Goal: Transaction & Acquisition: Purchase product/service

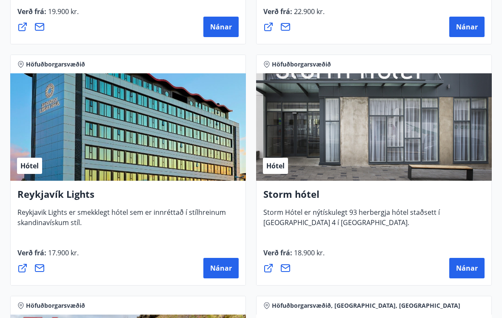
scroll to position [1067, 0]
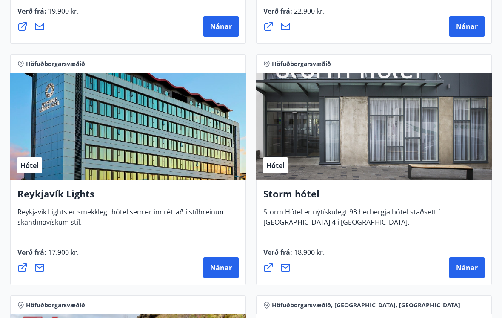
click at [465, 270] on span "Nánar" at bounding box center [467, 267] width 22 height 9
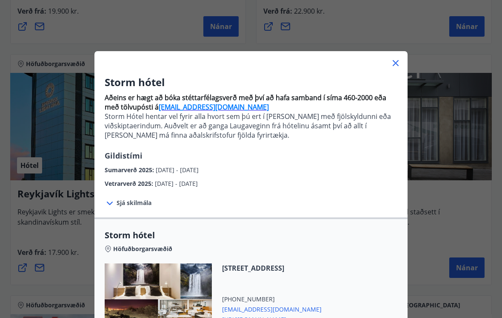
click at [403, 289] on div "Storm hótel Höfuðborgarsvæðið [STREET_ADDRESS] [PHONE_NUMBER] [EMAIL_ADDRESS][D…" at bounding box center [251, 309] width 313 height 161
click at [378, 295] on div "Þórunnartún 4, 105 Reykjavík +354 5183000 storm@keahotels.is https://www.keahot…" at bounding box center [251, 298] width 293 height 71
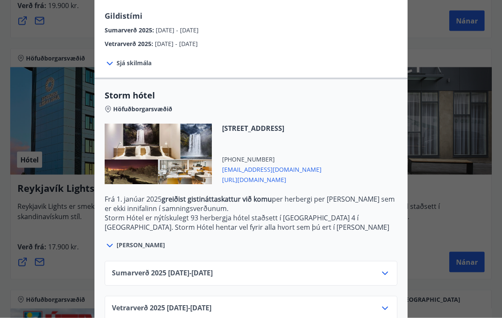
scroll to position [1070, 0]
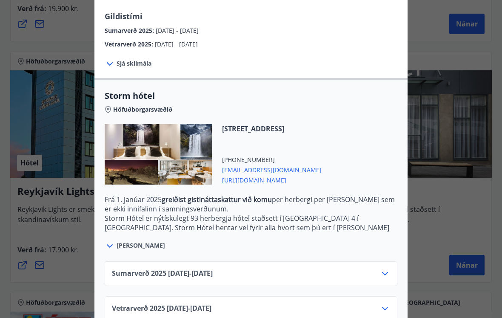
click at [443, 244] on div at bounding box center [251, 159] width 502 height 318
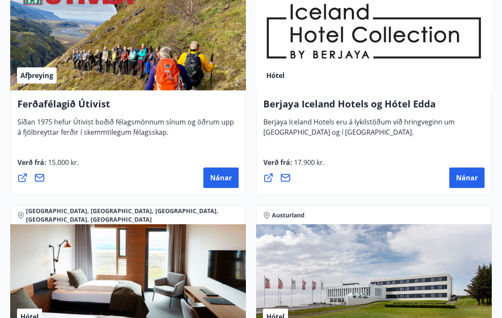
scroll to position [1398, 0]
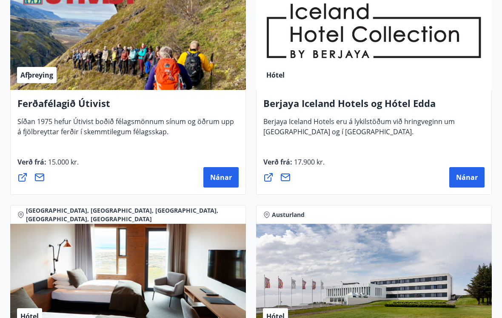
click at [467, 175] on span "Nánar" at bounding box center [467, 176] width 22 height 9
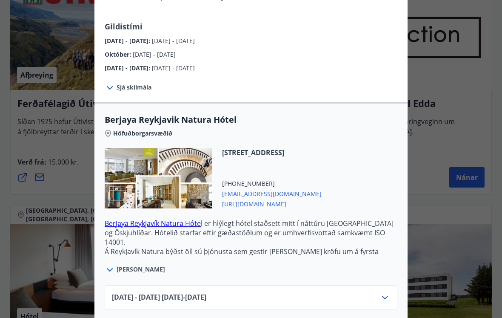
scroll to position [109, 0]
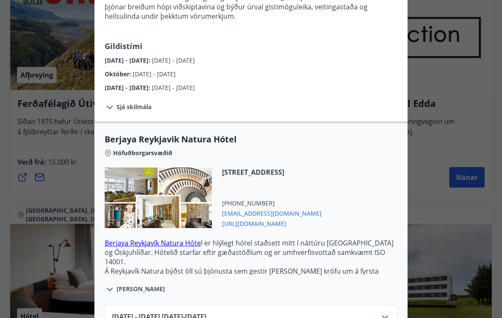
click at [429, 190] on div "Berjaya Iceland Hotels og Hótel Edda Berjaya Iceland Hotels og Hótel Edda eru h…" at bounding box center [251, 50] width 502 height 318
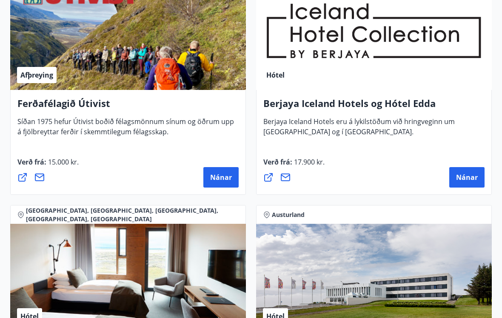
click at [435, 191] on div "Berjaya Iceland Hotels og Hótel Edda Berjaya Iceland Hotels eru á lykilstöðum v…" at bounding box center [374, 142] width 236 height 105
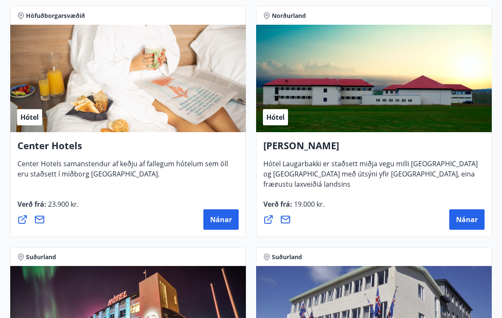
scroll to position [2865, 0]
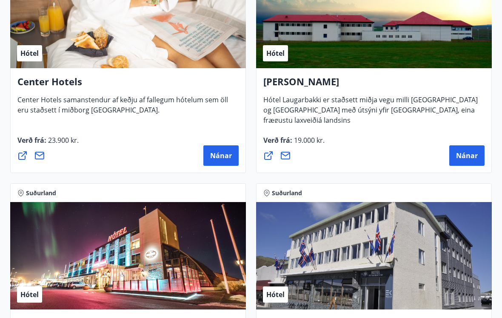
click at [469, 152] on span "Nánar" at bounding box center [467, 155] width 22 height 9
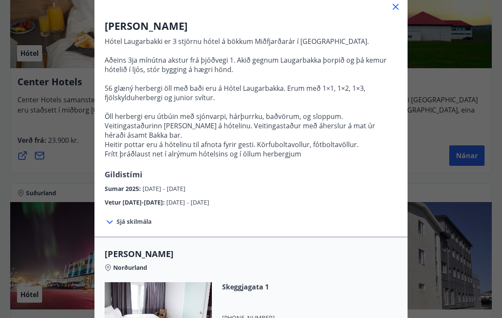
scroll to position [56, 0]
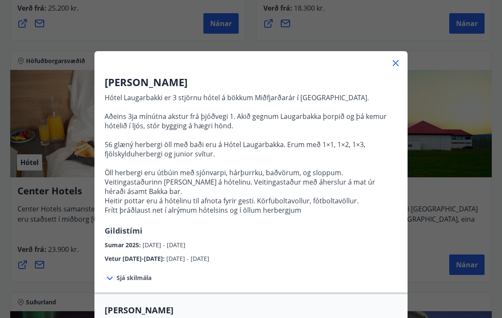
scroll to position [0, 0]
click at [349, 21] on div "Hótel Laugarbakki Hótel Laugarbakki er 3 stjörnu hótel á bökkum Miðfjarðarár í …" at bounding box center [251, 159] width 502 height 318
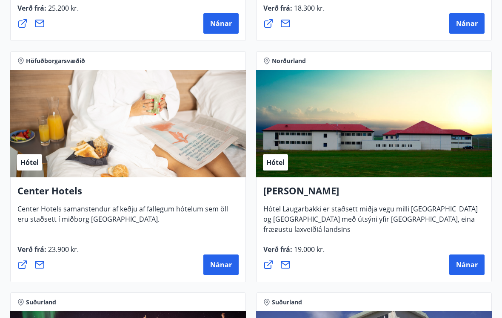
click at [475, 271] on button "Nánar" at bounding box center [467, 264] width 35 height 20
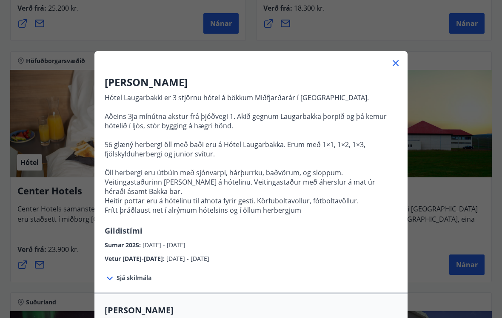
click at [399, 63] on icon at bounding box center [396, 63] width 10 height 10
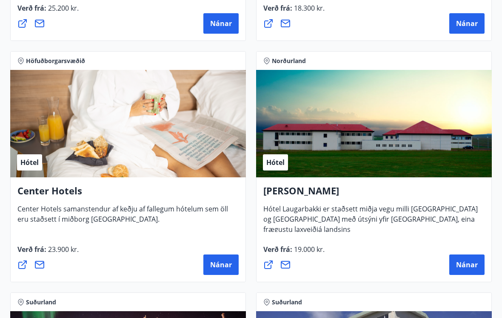
click at [287, 264] on icon at bounding box center [285, 265] width 9 height 8
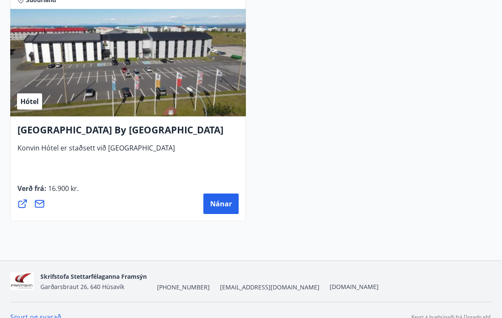
scroll to position [3541, 0]
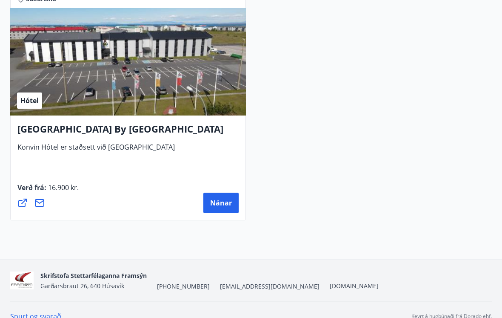
click at [215, 204] on span "Nánar" at bounding box center [221, 202] width 22 height 9
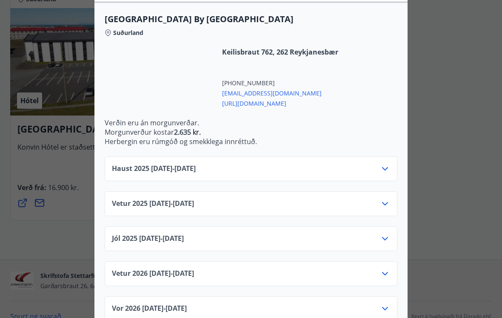
scroll to position [229, 0]
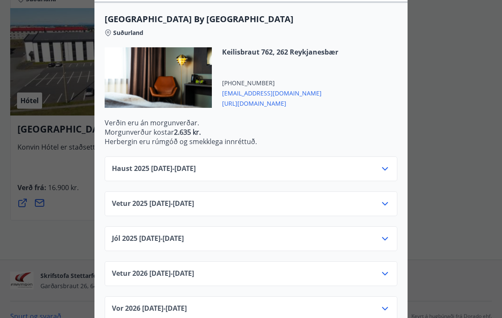
click at [387, 169] on icon at bounding box center [385, 168] width 6 height 3
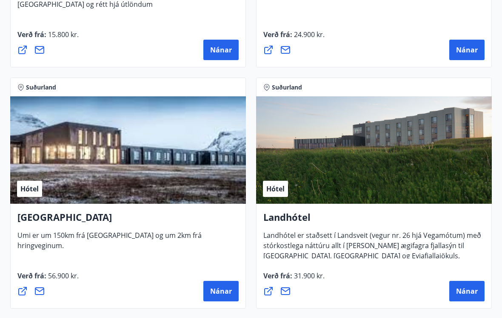
scroll to position [3213, 0]
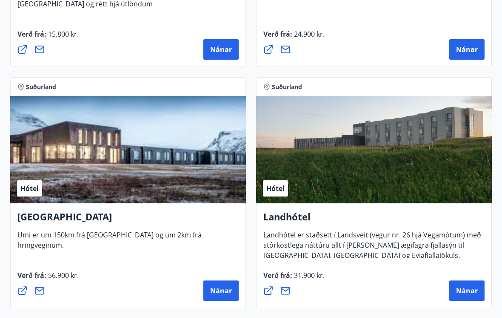
click at [471, 291] on span "Nánar" at bounding box center [467, 290] width 22 height 9
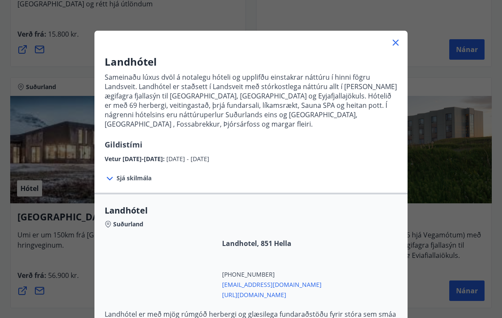
scroll to position [22, 0]
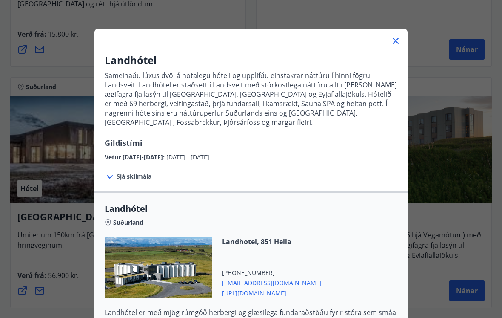
click at [395, 40] on icon at bounding box center [396, 41] width 10 height 10
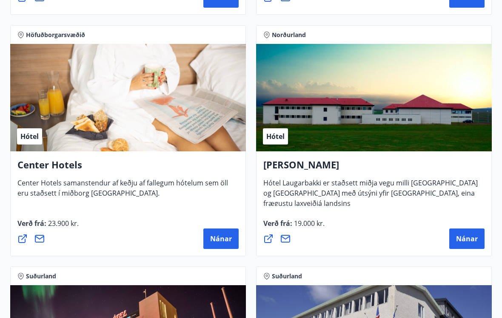
scroll to position [2744, 0]
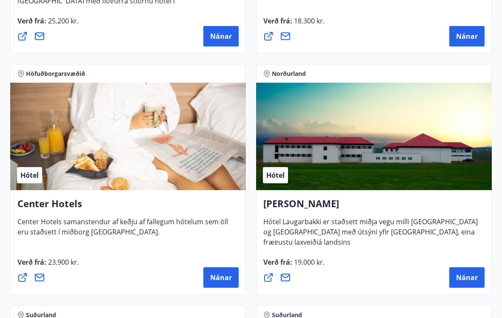
click at [472, 276] on span "Nánar" at bounding box center [467, 276] width 22 height 9
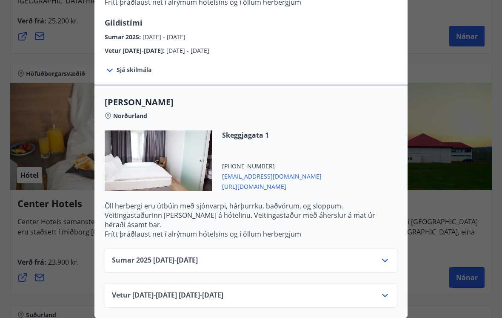
scroll to position [208, 0]
click at [387, 293] on icon at bounding box center [385, 295] width 10 height 10
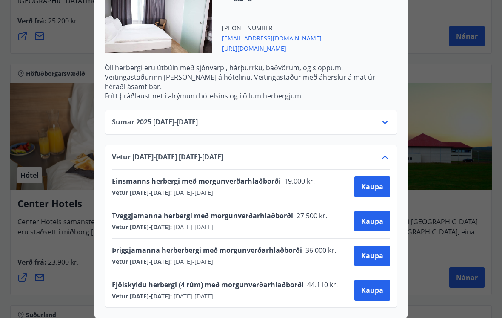
scroll to position [346, 0]
click at [403, 283] on div "Sumar 2025 01.06.25 - 30.09.25 Vetur 2025-2026 01.10.25 - 30.04.26 Einsmanns he…" at bounding box center [251, 204] width 313 height 208
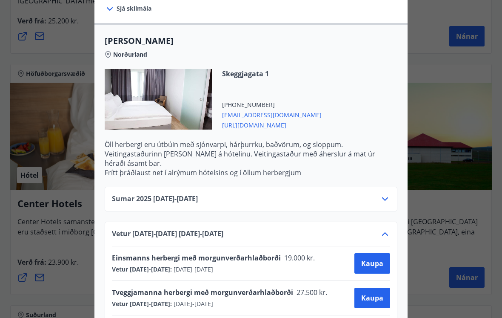
scroll to position [271, 0]
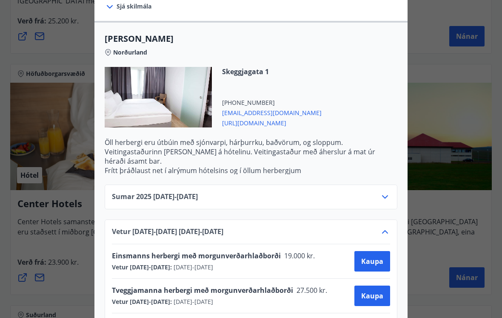
click at [388, 194] on icon at bounding box center [385, 197] width 10 height 10
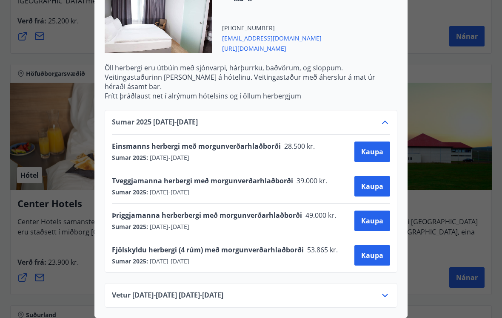
scroll to position [346, 0]
click at [388, 292] on icon at bounding box center [385, 295] width 10 height 10
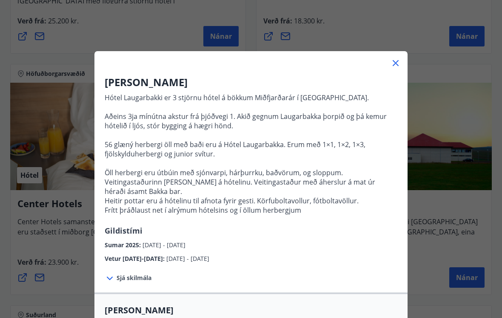
scroll to position [0, 0]
click at [398, 62] on icon at bounding box center [396, 63] width 10 height 10
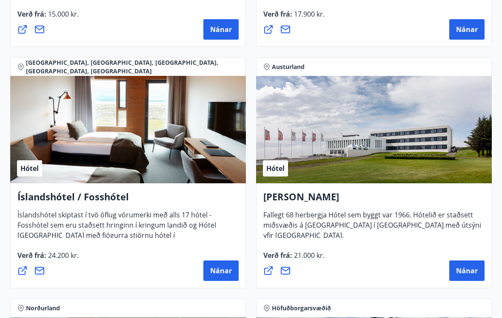
scroll to position [1556, 0]
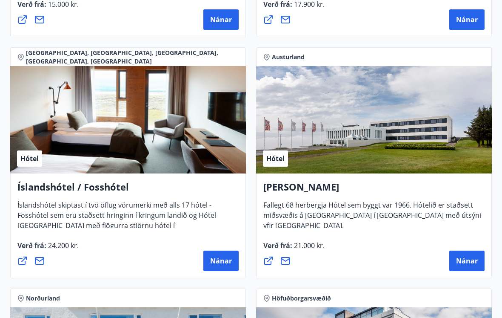
click at [467, 261] on span "Nánar" at bounding box center [467, 260] width 22 height 9
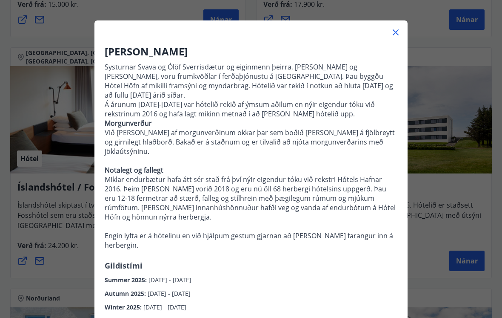
scroll to position [37, 0]
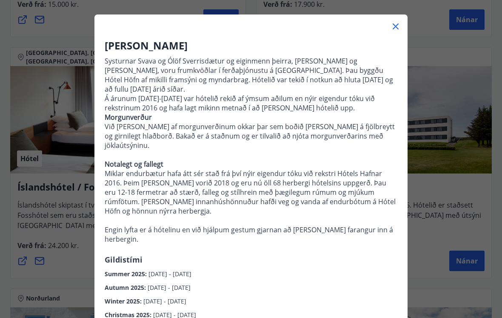
click at [191, 283] on span "01.10.2025 - 31.10.2025" at bounding box center [169, 287] width 43 height 8
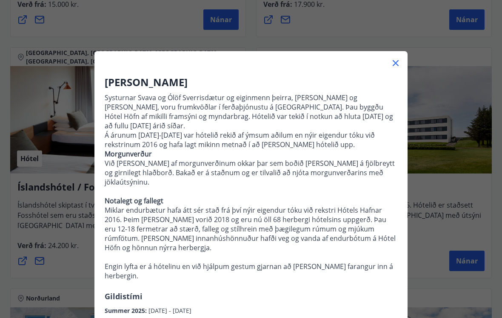
scroll to position [0, 0]
click at [396, 63] on icon at bounding box center [395, 63] width 1 height 1
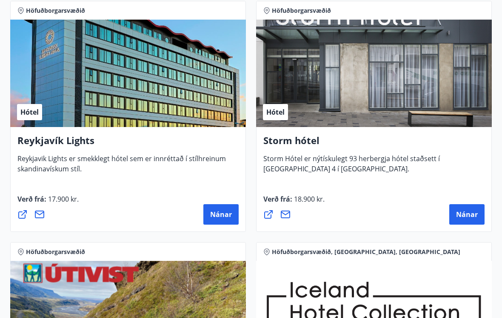
scroll to position [1119, 0]
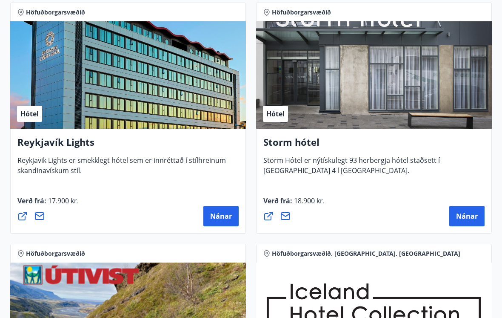
click at [471, 213] on span "Nánar" at bounding box center [467, 215] width 22 height 9
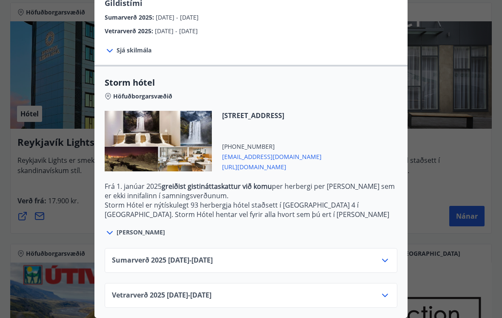
scroll to position [152, 0]
click at [387, 298] on icon at bounding box center [385, 295] width 10 height 10
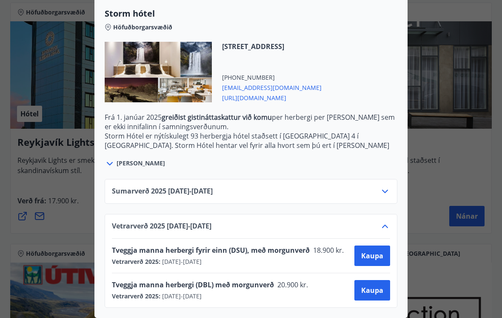
scroll to position [221, 0]
click at [378, 292] on span "Kaupa" at bounding box center [372, 289] width 22 height 9
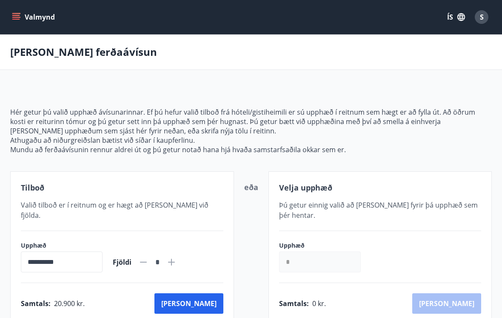
click at [278, 61] on div "[PERSON_NAME] ferðaávísun" at bounding box center [251, 51] width 502 height 35
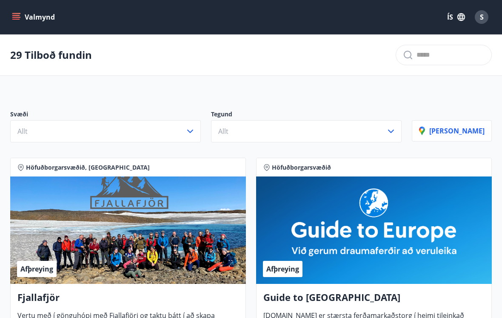
click at [195, 135] on icon "button" at bounding box center [190, 131] width 10 height 10
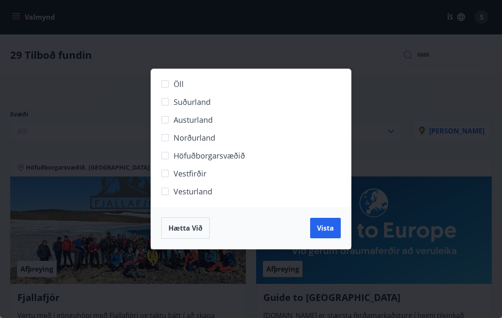
click at [212, 137] on span "Norðurland" at bounding box center [195, 137] width 42 height 11
click at [438, 160] on div "Öll Suðurland Austurland Norðurland Höfuðborgarsvæðið Vestfirðir Vesturland Hæt…" at bounding box center [251, 159] width 502 height 318
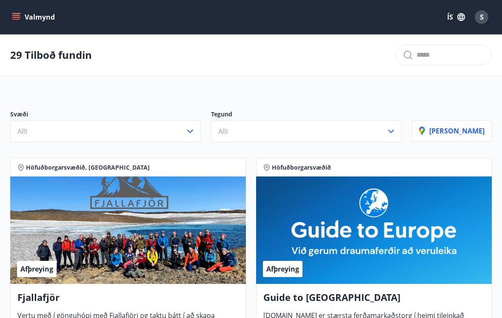
click at [65, 56] on p "29 Tilboð fundin" at bounding box center [51, 55] width 82 height 14
click at [463, 131] on p "[PERSON_NAME]" at bounding box center [452, 130] width 66 height 9
click at [18, 14] on icon "menu" at bounding box center [16, 17] width 9 height 9
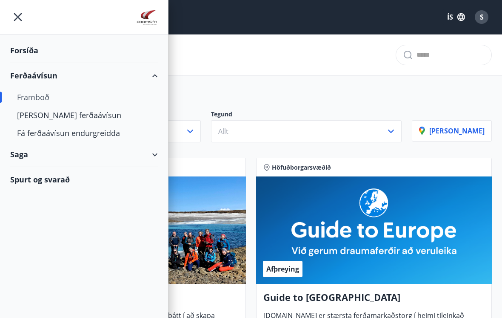
click at [69, 116] on div "[PERSON_NAME] ferðaávísun" at bounding box center [84, 115] width 134 height 18
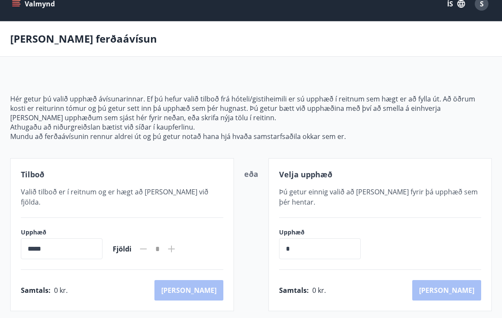
scroll to position [14, 0]
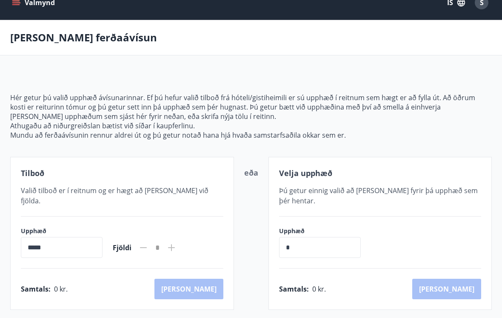
click at [321, 238] on input "*" at bounding box center [320, 247] width 82 height 21
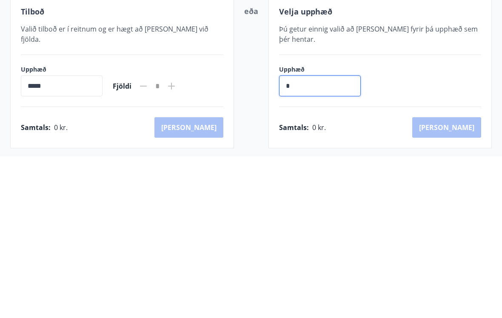
click at [466, 278] on div "Samtals : 0 kr. [GEOGRAPHIC_DATA]" at bounding box center [380, 288] width 203 height 20
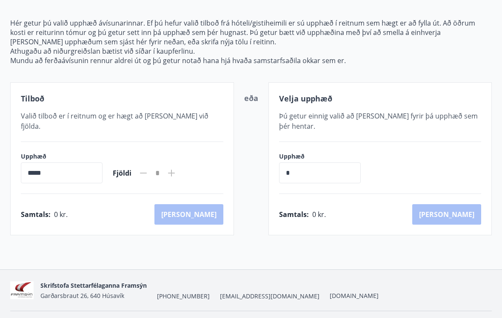
click at [317, 162] on input "*" at bounding box center [320, 172] width 82 height 21
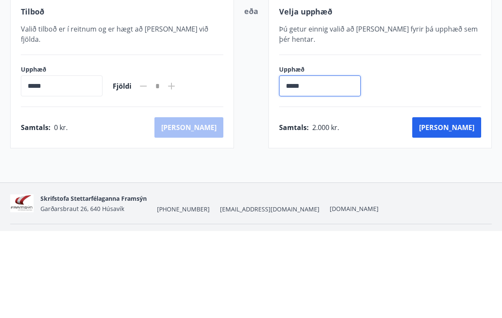
type input "******"
click at [468, 204] on button "[PERSON_NAME]" at bounding box center [446, 214] width 69 height 20
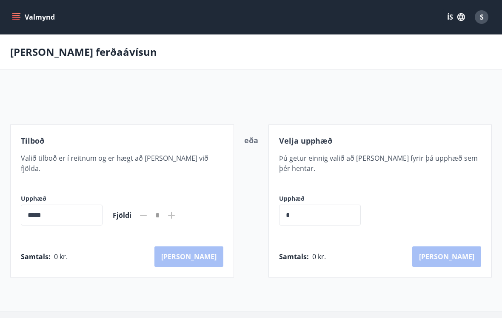
scroll to position [55, 0]
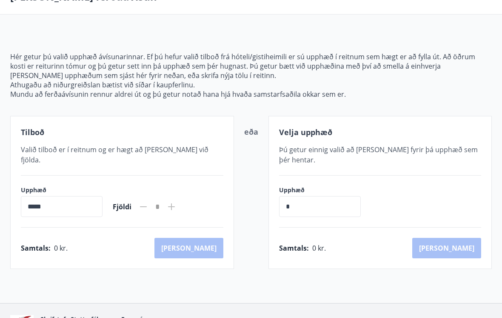
click at [149, 196] on div "Fjöldi *" at bounding box center [145, 206] width 64 height 20
click at [177, 201] on icon at bounding box center [171, 206] width 10 height 10
click at [103, 199] on input "*****" at bounding box center [62, 206] width 82 height 21
click at [92, 196] on input "*****" at bounding box center [62, 206] width 82 height 21
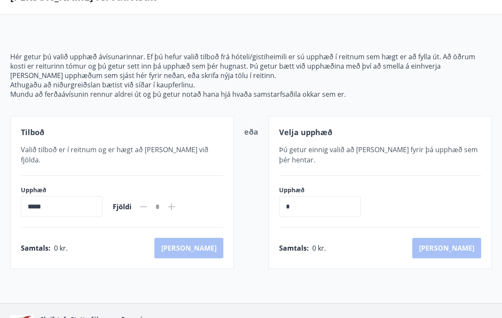
click at [78, 240] on div "Samtals : 0 kr. [GEOGRAPHIC_DATA]" at bounding box center [122, 248] width 203 height 20
click at [313, 196] on input "*" at bounding box center [320, 206] width 82 height 21
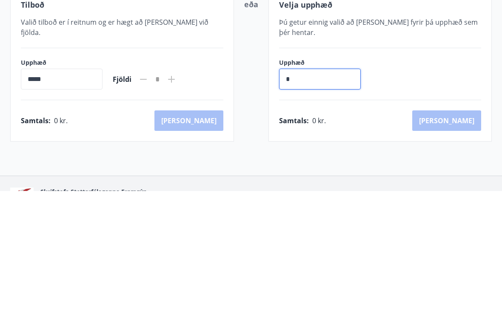
click at [434, 186] on div "Upphæð * ​" at bounding box center [380, 201] width 203 height 31
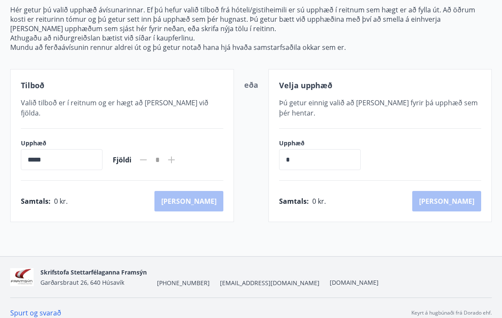
click at [249, 233] on div "[PERSON_NAME] ferðaávísun Hér getur þú valið upphæð ávísunarinnar. Ef þú hefur …" at bounding box center [251, 94] width 502 height 324
click at [68, 149] on input "*****" at bounding box center [62, 159] width 82 height 21
click at [44, 89] on span "Tilboð" at bounding box center [32, 85] width 23 height 10
click at [34, 82] on span "Tilboð" at bounding box center [32, 85] width 23 height 10
click at [56, 103] on span "Valið tilboð er í reitnum og er hægt að [PERSON_NAME] við fjölda." at bounding box center [115, 108] width 188 height 20
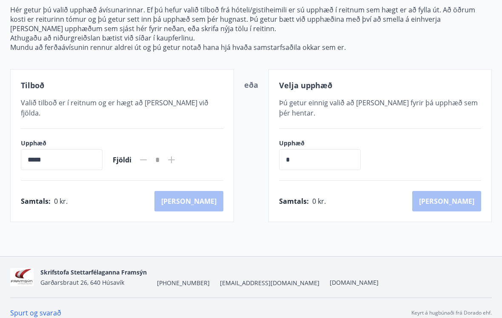
click at [177, 155] on icon at bounding box center [171, 160] width 10 height 10
click at [212, 144] on div "Upphæð ***** ​ Fjöldi *" at bounding box center [122, 154] width 203 height 31
click at [211, 144] on div "Upphæð ***** ​ Fjöldi *" at bounding box center [122, 154] width 203 height 31
click at [249, 222] on div "[PERSON_NAME] ferðaávísun Hér getur þú valið upphæð ávísunarinnar. Ef þú hefur …" at bounding box center [251, 94] width 502 height 324
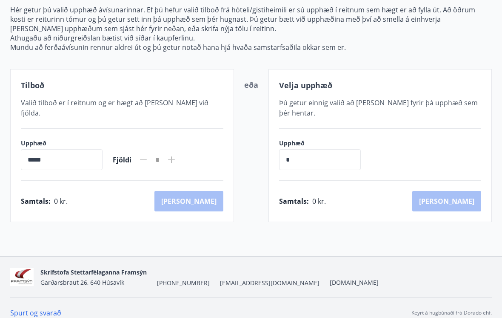
click at [254, 232] on div "[PERSON_NAME] ferðaávísun Hér getur þú valið upphæð ávísunarinnar. Ef þú hefur …" at bounding box center [251, 94] width 502 height 324
click at [211, 191] on div "Samtals : 0 kr. [GEOGRAPHIC_DATA]" at bounding box center [122, 201] width 203 height 20
click at [120, 191] on div "Samtals : 0 kr. [GEOGRAPHIC_DATA]" at bounding box center [122, 201] width 203 height 20
click at [132, 155] on span "Fjöldi" at bounding box center [122, 159] width 19 height 9
click at [149, 155] on icon at bounding box center [143, 160] width 10 height 10
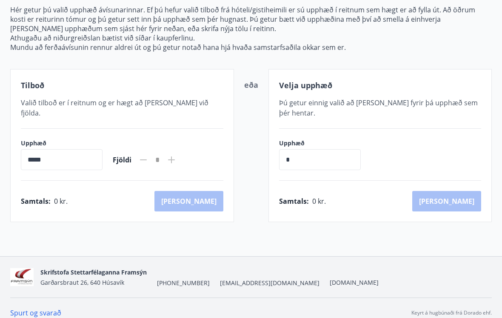
click at [177, 155] on icon at bounding box center [171, 160] width 10 height 10
click at [174, 191] on div "Samtals : 0 kr. [GEOGRAPHIC_DATA]" at bounding box center [122, 201] width 203 height 20
click at [230, 192] on div "Tilboð Valið tilboð er í reitnum og er hægt að [PERSON_NAME] við fjölda. Upphæð…" at bounding box center [122, 145] width 224 height 153
click at [168, 244] on div "[PERSON_NAME] ferðaávísun Hér getur þú valið upphæð ávísunarinnar. Ef þú hefur …" at bounding box center [251, 94] width 502 height 324
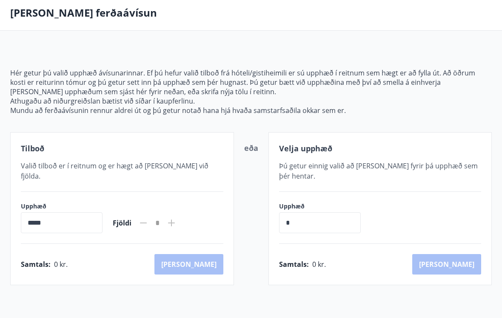
scroll to position [0, 0]
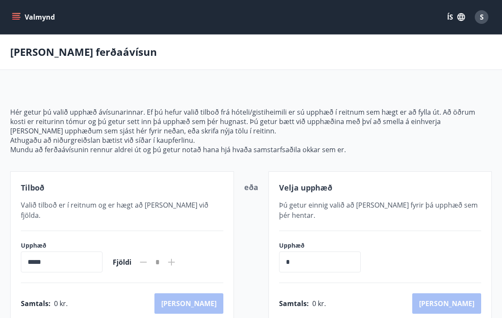
click at [461, 18] on icon "button" at bounding box center [462, 17] width 8 height 8
click at [365, 82] on span "Íslenska" at bounding box center [355, 78] width 23 height 8
click at [21, 17] on button "Valmynd" at bounding box center [34, 16] width 48 height 15
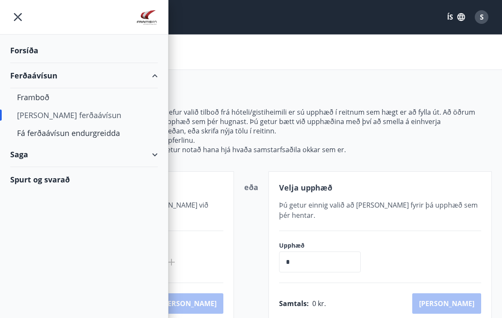
click at [46, 73] on div "Ferðaávísun" at bounding box center [84, 75] width 148 height 25
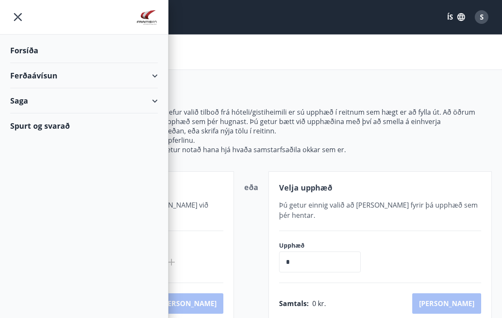
click at [32, 52] on div "Forsíða" at bounding box center [84, 50] width 148 height 25
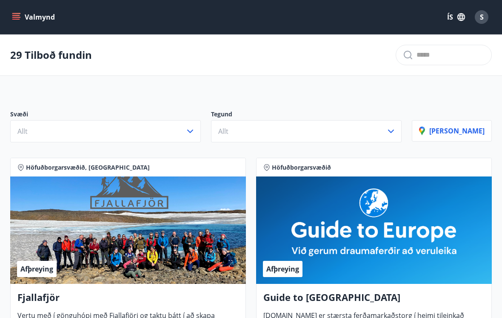
click at [197, 258] on div "Afþreying" at bounding box center [128, 229] width 236 height 107
click at [458, 18] on icon "button" at bounding box center [461, 16] width 9 height 9
click at [472, 53] on div at bounding box center [251, 159] width 502 height 318
click at [14, 16] on icon "menu" at bounding box center [16, 17] width 9 height 9
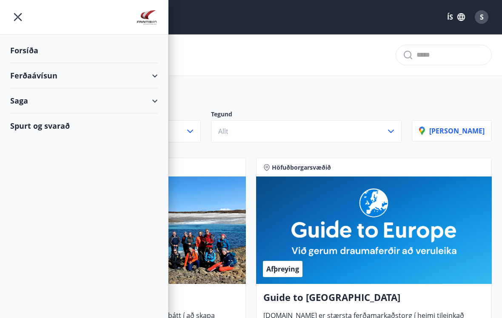
click at [47, 74] on div "Ferðaávísun" at bounding box center [84, 75] width 148 height 25
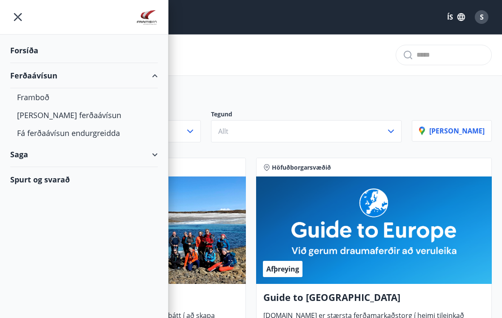
click at [153, 77] on div "Ferðaávísun" at bounding box center [84, 75] width 148 height 25
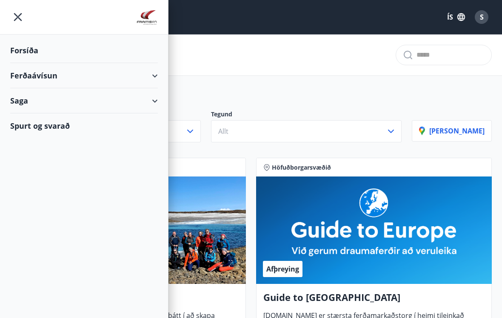
click at [52, 75] on div "Ferðaávísun" at bounding box center [84, 75] width 148 height 25
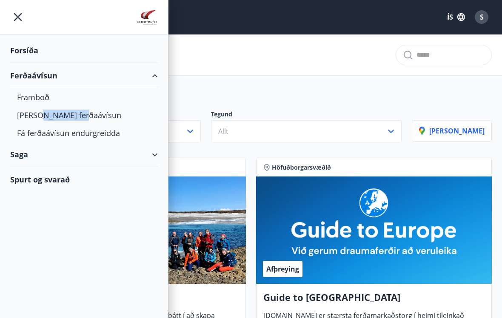
click at [74, 163] on div "Saga" at bounding box center [84, 154] width 148 height 25
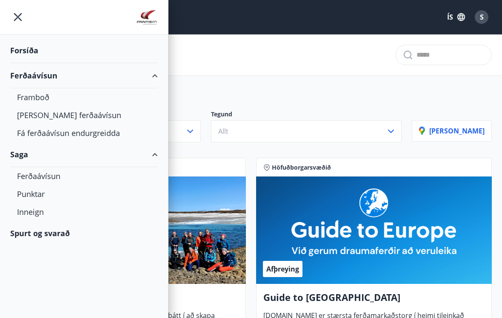
click at [34, 96] on div "Framboð" at bounding box center [84, 97] width 134 height 18
click at [40, 97] on div "Framboð" at bounding box center [84, 97] width 134 height 18
click at [50, 115] on div "[PERSON_NAME] ferðaávísun" at bounding box center [84, 115] width 134 height 18
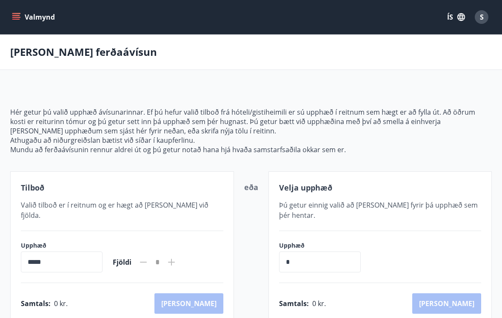
click at [73, 251] on input "*****" at bounding box center [62, 261] width 82 height 21
click at [75, 241] on label "Upphæð" at bounding box center [62, 245] width 82 height 9
click at [54, 298] on span "0 kr." at bounding box center [61, 302] width 14 height 9
click at [318, 251] on input "*" at bounding box center [320, 261] width 82 height 21
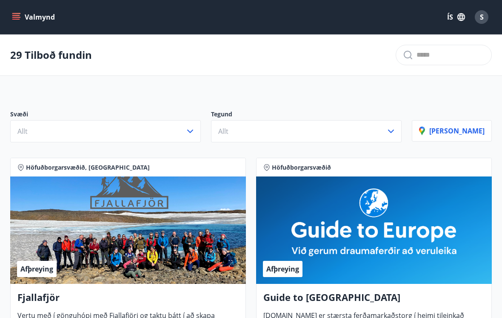
click at [195, 133] on icon "button" at bounding box center [190, 131] width 10 height 10
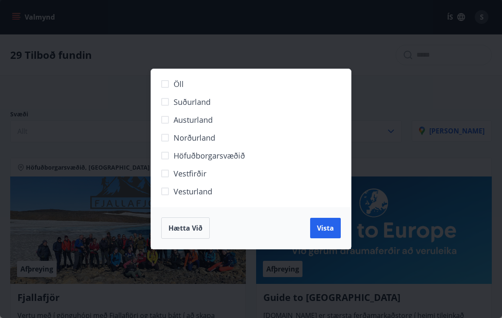
click at [179, 138] on span "Norðurland" at bounding box center [195, 137] width 42 height 11
click at [224, 242] on div "Hætta við Vista" at bounding box center [251, 228] width 200 height 42
click at [192, 232] on span "Hætta við" at bounding box center [186, 227] width 34 height 9
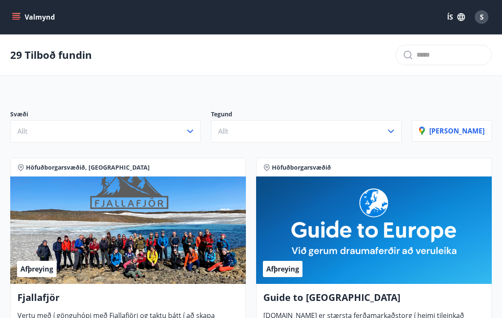
click at [21, 14] on button "Valmynd" at bounding box center [34, 16] width 48 height 15
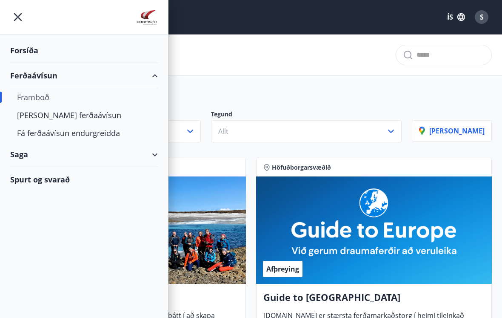
click at [66, 117] on div "[PERSON_NAME] ferðaávísun" at bounding box center [84, 115] width 134 height 18
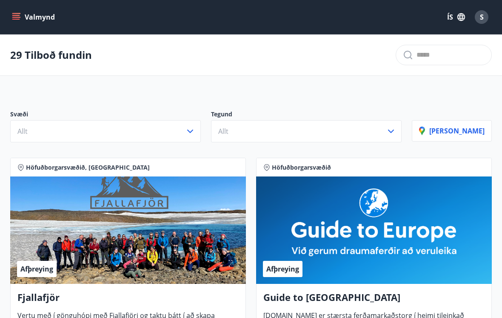
click at [76, 37] on div "29 Tilboð fundin" at bounding box center [251, 54] width 502 height 41
click at [17, 17] on icon "menu" at bounding box center [16, 17] width 9 height 9
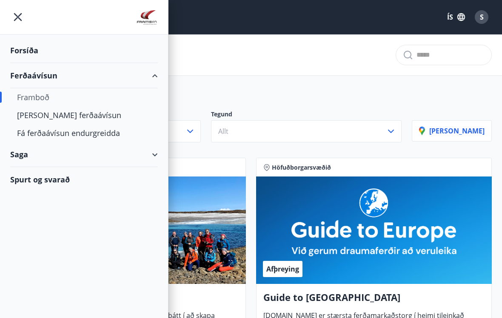
click at [34, 50] on div "Forsíða" at bounding box center [84, 50] width 148 height 25
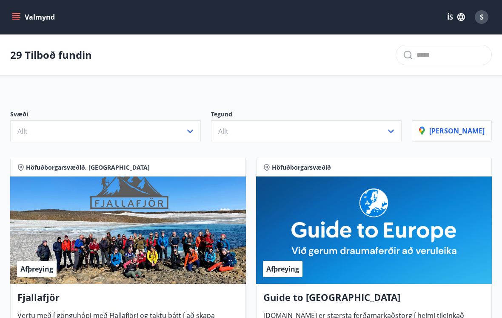
click at [54, 45] on div "29 Tilboð fundin" at bounding box center [251, 54] width 502 height 41
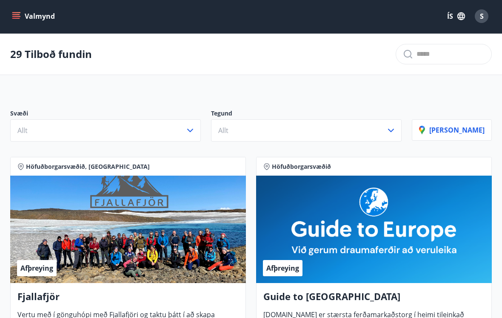
click at [61, 50] on p "29 Tilboð fundin" at bounding box center [51, 54] width 82 height 14
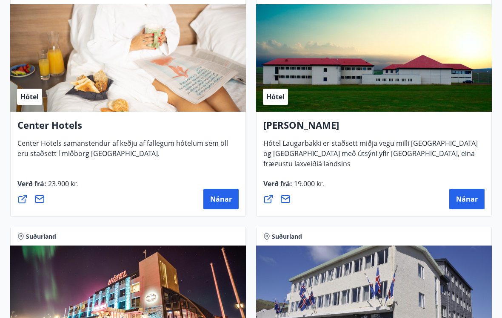
scroll to position [2822, 0]
click at [478, 202] on button "Nánar" at bounding box center [467, 199] width 35 height 20
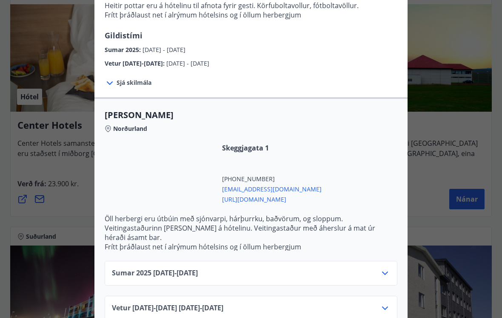
scroll to position [195, 0]
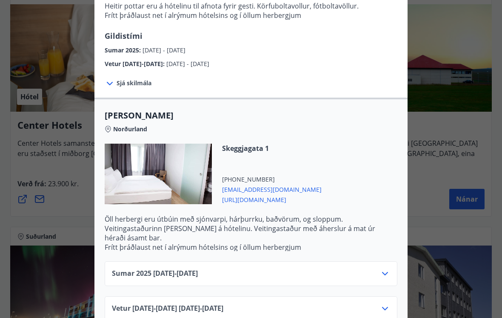
click at [389, 309] on icon at bounding box center [385, 308] width 10 height 10
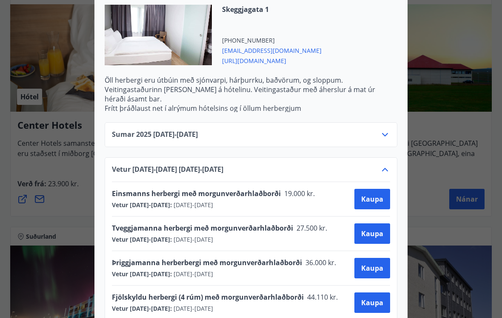
scroll to position [332, 0]
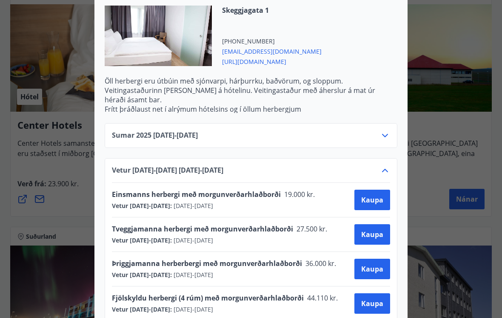
click at [376, 234] on span "Kaupa" at bounding box center [372, 233] width 22 height 9
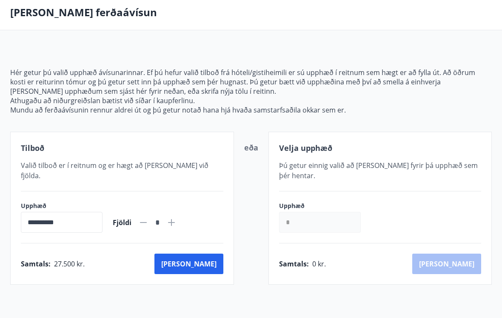
scroll to position [43, 0]
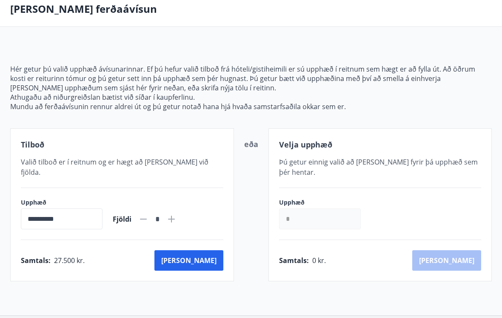
click at [307, 209] on input "*" at bounding box center [320, 218] width 82 height 21
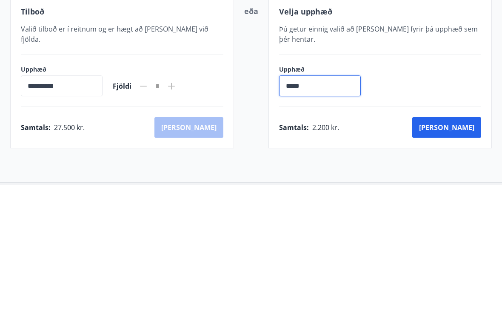
type input "******"
click at [464, 250] on button "[PERSON_NAME]" at bounding box center [446, 260] width 69 height 20
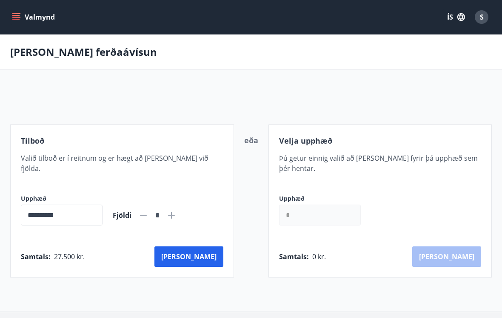
scroll to position [55, 0]
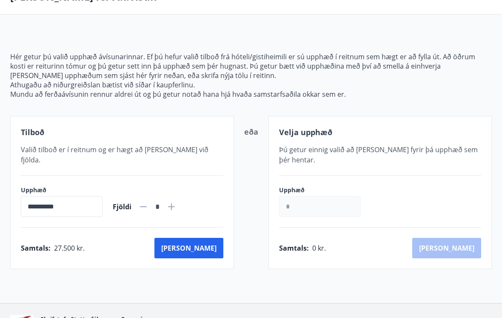
click at [309, 196] on input "*" at bounding box center [320, 206] width 82 height 21
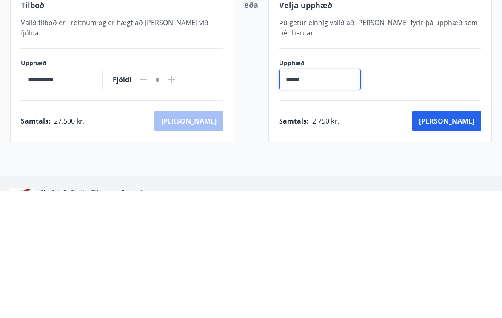
type input "******"
click at [467, 238] on button "[PERSON_NAME]" at bounding box center [446, 248] width 69 height 20
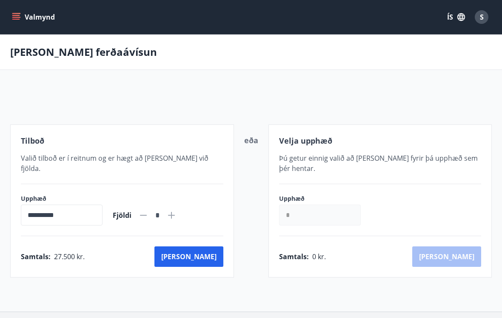
scroll to position [55, 0]
